Goal: Task Accomplishment & Management: Complete application form

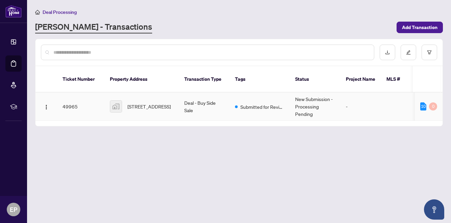
click at [215, 104] on td "Deal - Buy Side Sale" at bounding box center [204, 107] width 51 height 28
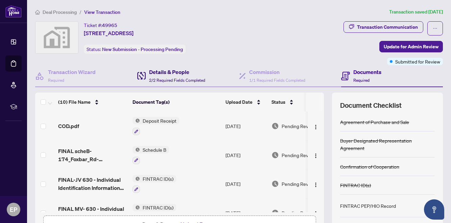
click at [172, 74] on h4 "Details & People" at bounding box center [177, 72] width 56 height 8
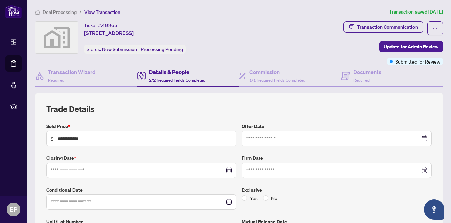
type input "**********"
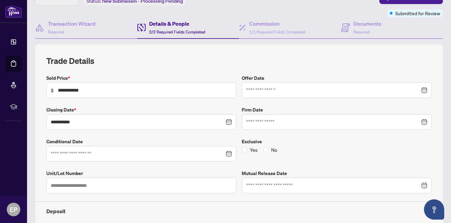
scroll to position [13, 0]
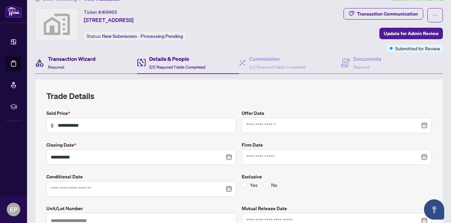
click at [80, 64] on div "Transaction Wizard Required" at bounding box center [72, 63] width 48 height 16
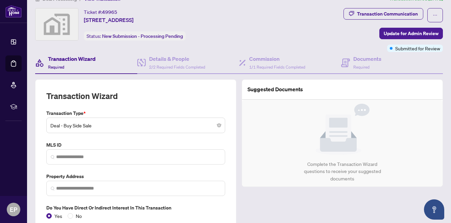
type input "**********"
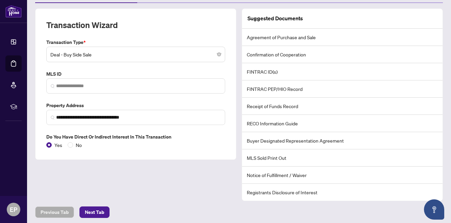
scroll to position [110, 0]
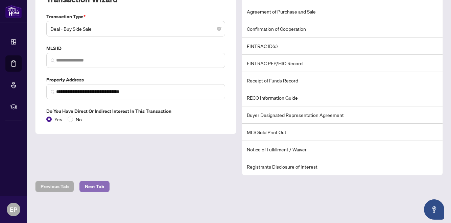
click at [108, 186] on button "Next Tab" at bounding box center [95, 187] width 30 height 12
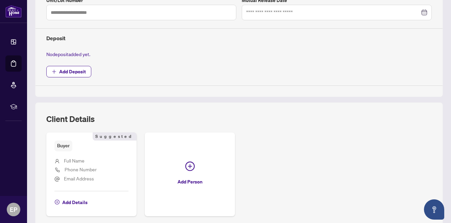
scroll to position [274, 0]
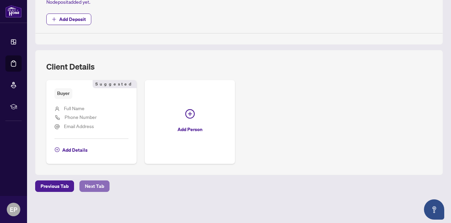
click at [97, 190] on span "Next Tab" at bounding box center [94, 186] width 19 height 11
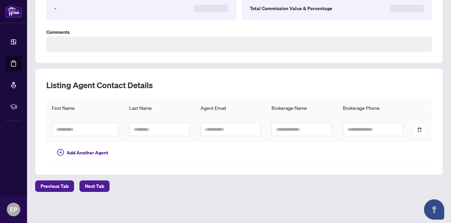
type textarea "*********"
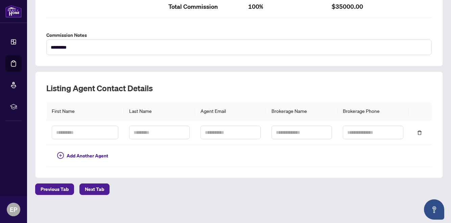
scroll to position [247, 0]
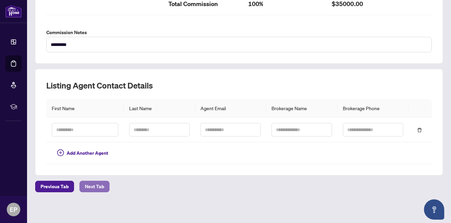
click at [93, 188] on span "Next Tab" at bounding box center [94, 186] width 19 height 11
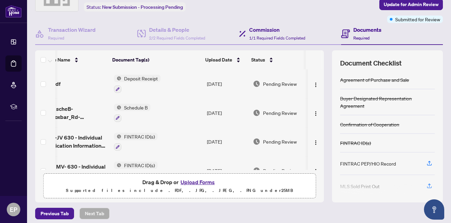
scroll to position [31, 0]
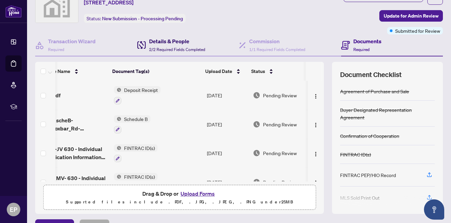
click at [188, 43] on h4 "Details & People" at bounding box center [177, 41] width 56 height 8
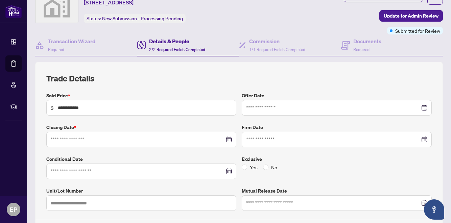
type input "**********"
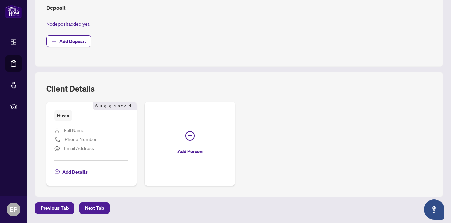
scroll to position [186, 0]
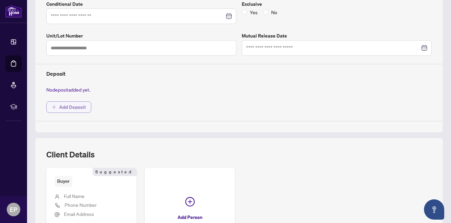
click at [73, 105] on span "Add Deposit" at bounding box center [72, 107] width 27 height 11
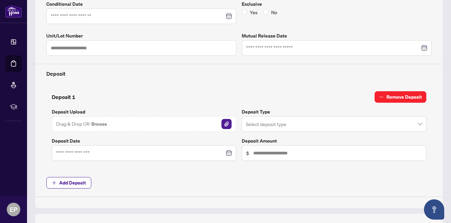
click at [384, 98] on button "Remove Deposit" at bounding box center [401, 97] width 52 height 12
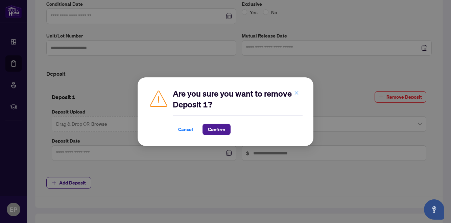
click at [291, 94] on button "button" at bounding box center [297, 94] width 14 height 12
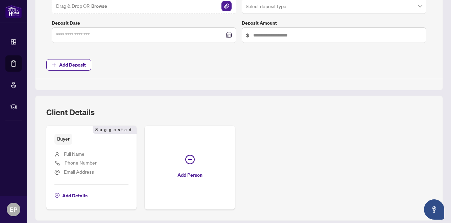
scroll to position [350, 0]
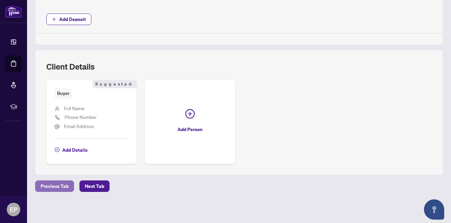
click at [61, 185] on span "Previous Tab" at bounding box center [55, 186] width 28 height 11
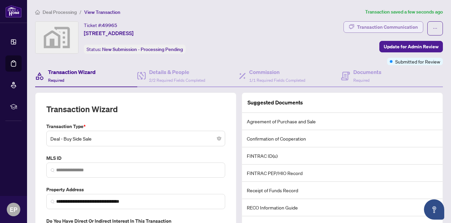
click at [377, 31] on div "Transaction Communication" at bounding box center [387, 27] width 61 height 11
type textarea "**********"
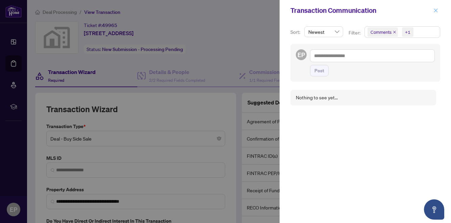
click at [434, 12] on icon "close" at bounding box center [436, 10] width 5 height 5
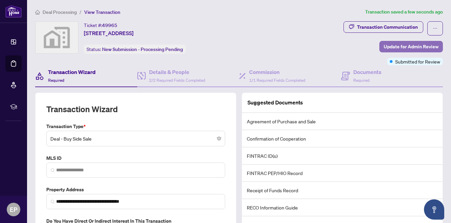
click at [403, 50] on span "Update for Admin Review" at bounding box center [411, 46] width 55 height 11
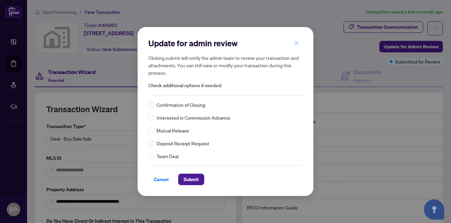
click at [298, 43] on icon "close" at bounding box center [296, 43] width 5 height 5
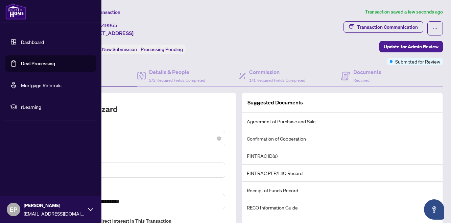
click at [21, 42] on link "Dashboard" at bounding box center [32, 42] width 23 height 6
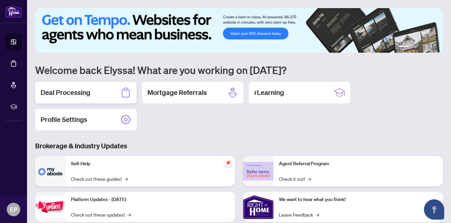
click at [117, 90] on div "Deal Processing" at bounding box center [86, 93] width 102 height 22
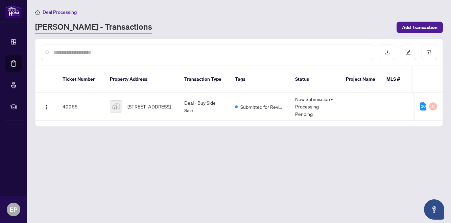
drag, startPoint x: 286, startPoint y: 115, endPoint x: 319, endPoint y: 114, distance: 33.2
click at [319, 114] on div "Ticket Number Property Address Transaction Type Tags Status Project Name MLS # …" at bounding box center [239, 96] width 407 height 60
click at [255, 103] on span "Submitted for Review" at bounding box center [263, 106] width 44 height 7
click at [412, 29] on span "Add Transaction" at bounding box center [420, 27] width 36 height 11
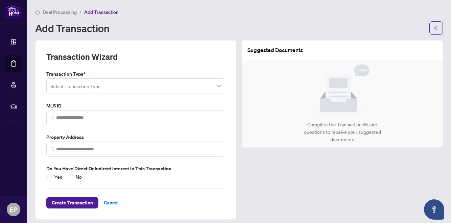
click at [195, 82] on input "search" at bounding box center [132, 87] width 165 height 15
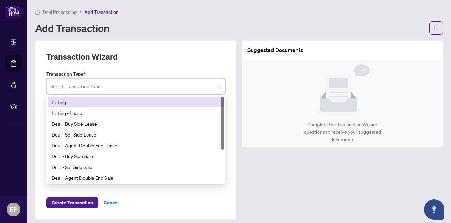
click at [125, 106] on div "Listing" at bounding box center [136, 102] width 176 height 11
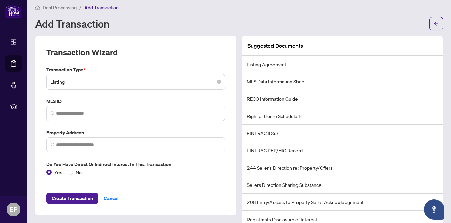
scroll to position [17, 0]
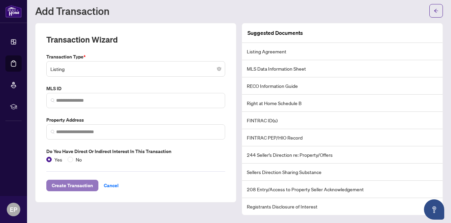
click at [87, 185] on span "Create Transaction" at bounding box center [72, 185] width 41 height 11
